Goal: Information Seeking & Learning: Learn about a topic

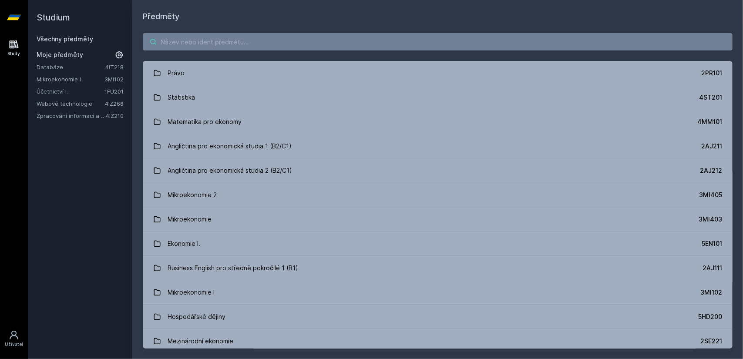
click at [372, 41] on input "search" at bounding box center [438, 41] width 590 height 17
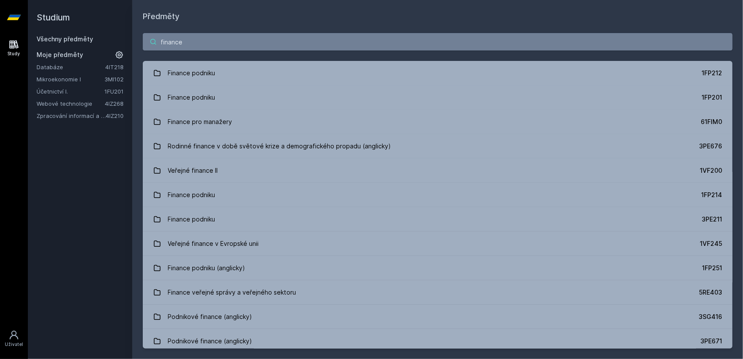
type input "finance"
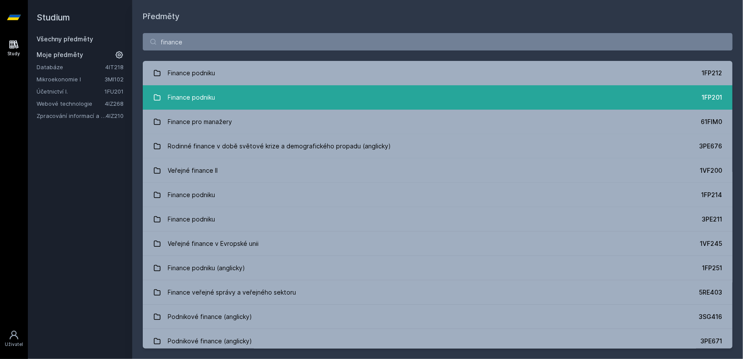
click at [652, 94] on link "Finance podniku 1FP201" at bounding box center [438, 97] width 590 height 24
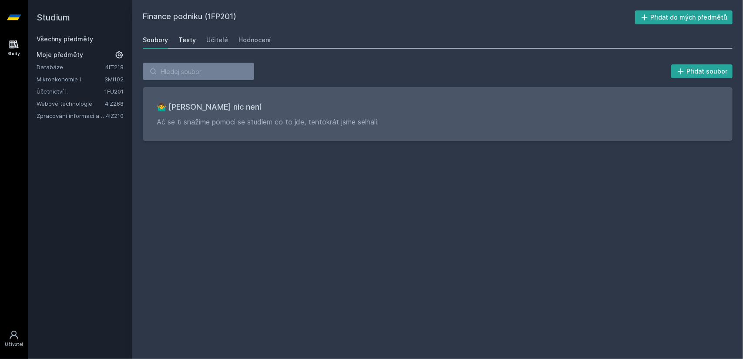
click at [190, 38] on div "Testy" at bounding box center [186, 40] width 17 height 9
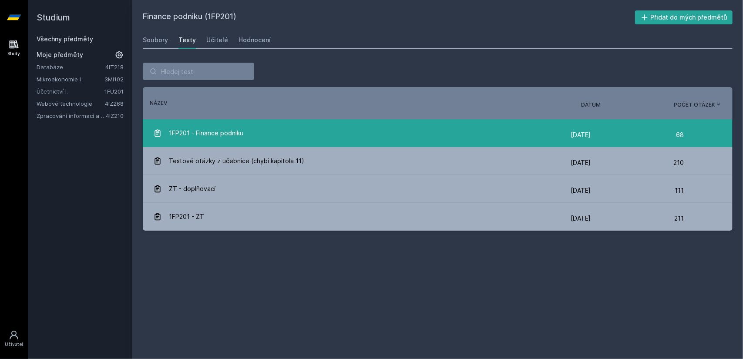
click at [241, 137] on span "1FP201 - Finance podniku" at bounding box center [206, 132] width 74 height 17
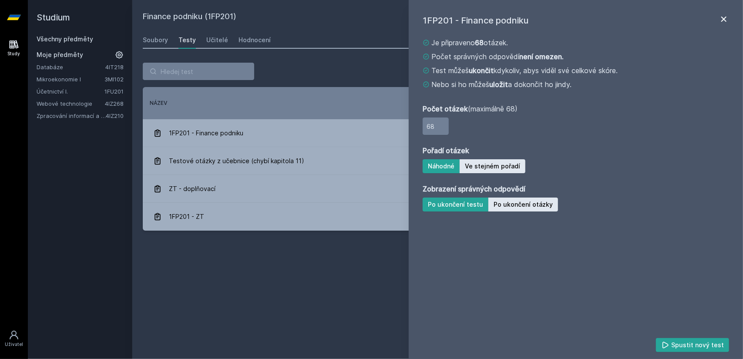
click at [723, 17] on icon at bounding box center [723, 19] width 10 height 10
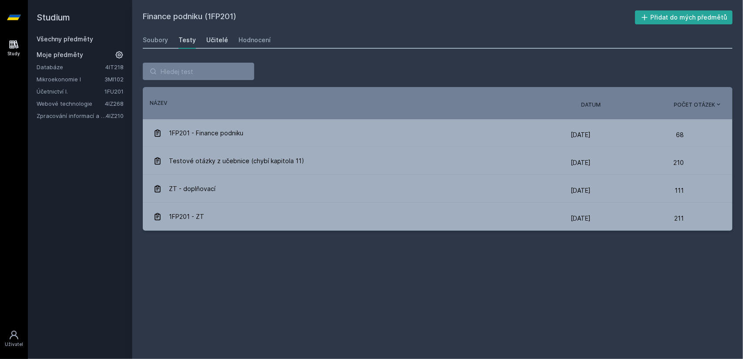
click at [216, 36] on div "Učitelé" at bounding box center [217, 40] width 22 height 9
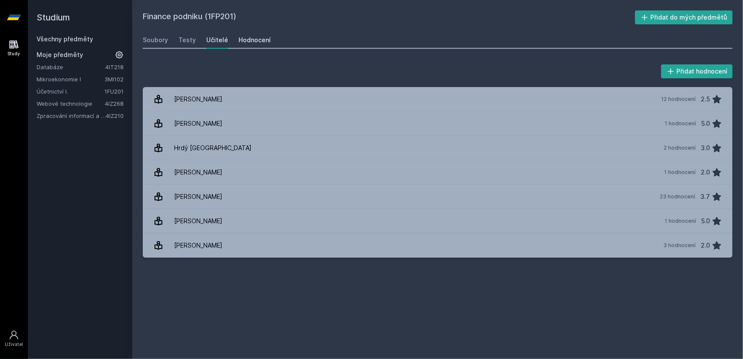
click at [257, 38] on div "Hodnocení" at bounding box center [254, 40] width 32 height 9
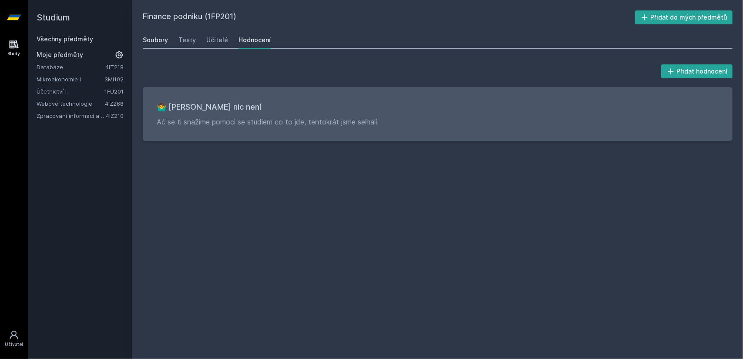
click at [143, 39] on div "Soubory" at bounding box center [155, 40] width 25 height 9
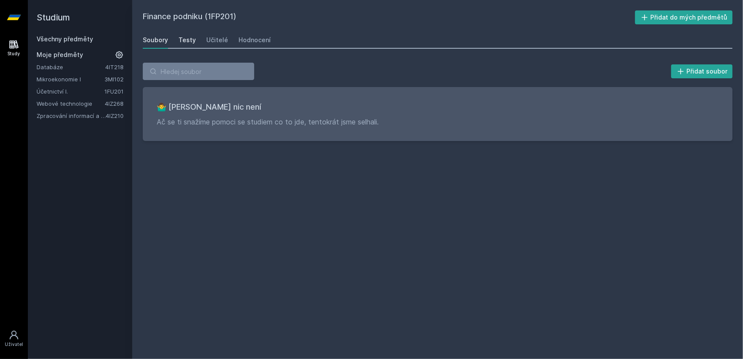
click at [185, 40] on div "Testy" at bounding box center [186, 40] width 17 height 9
